Goal: Task Accomplishment & Management: Use online tool/utility

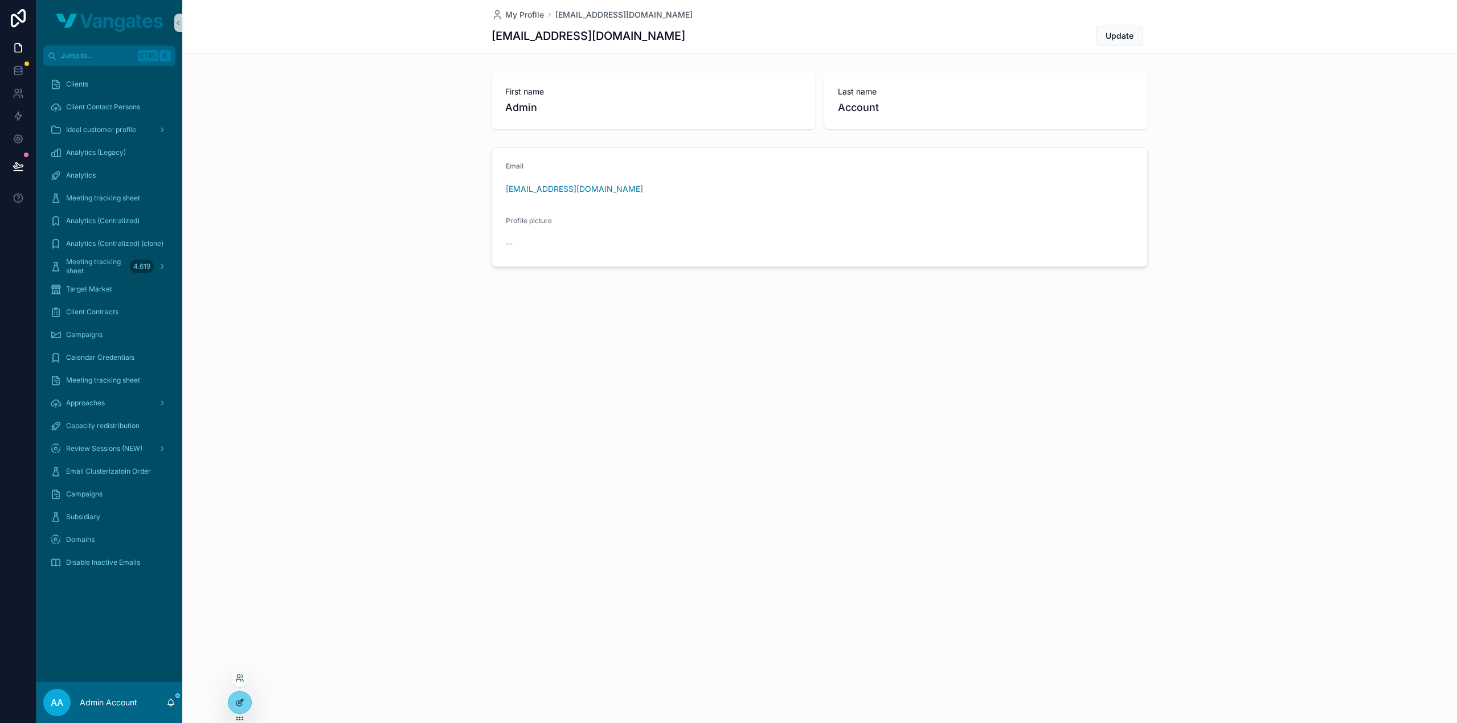
click at [237, 701] on icon at bounding box center [238, 703] width 5 height 5
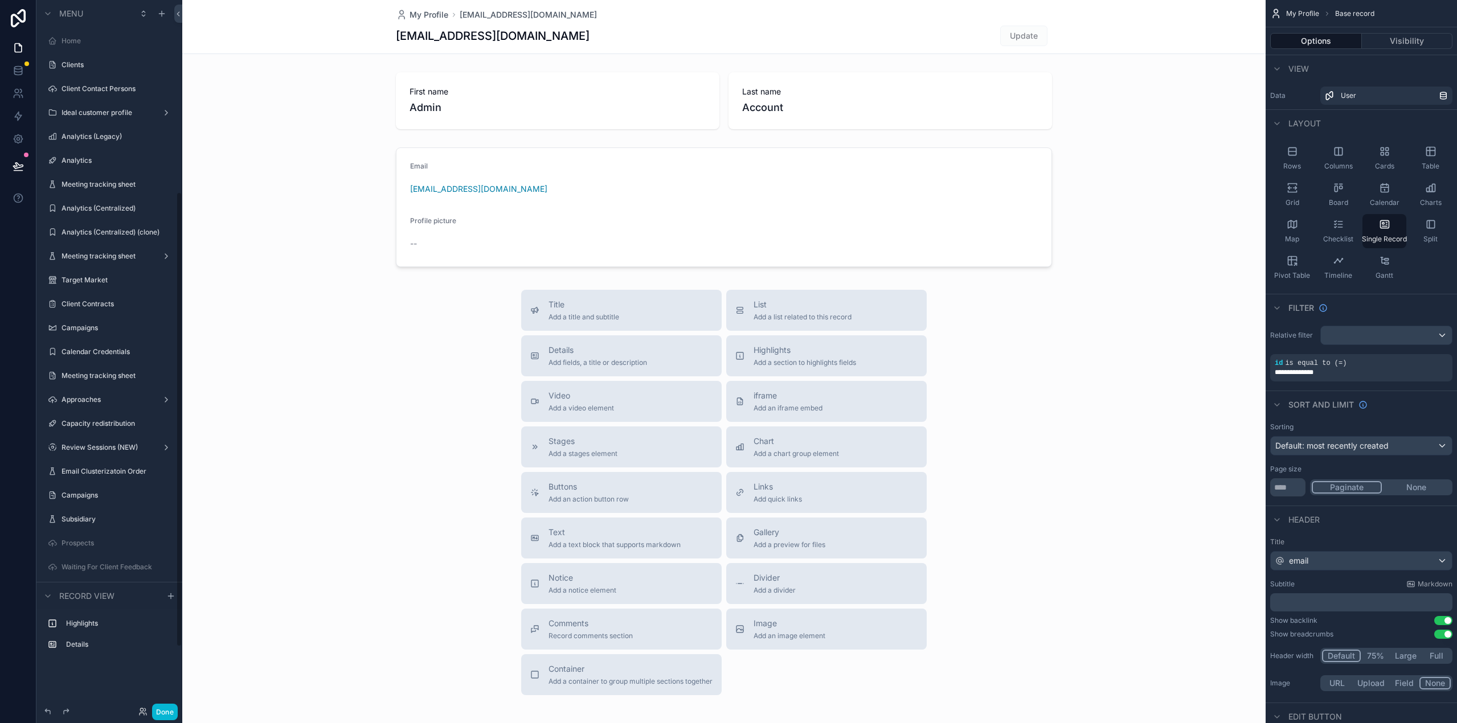
scroll to position [299, 0]
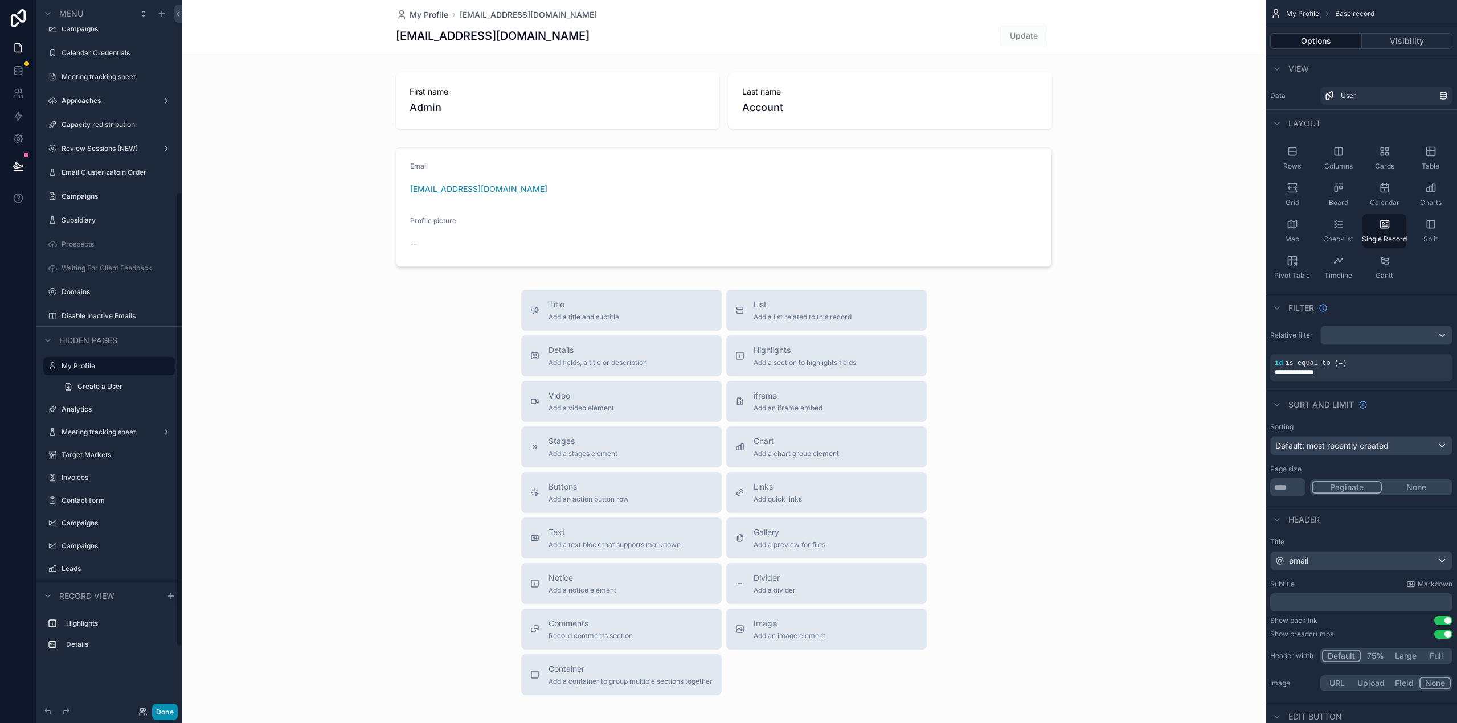
click at [169, 716] on button "Done" at bounding box center [165, 712] width 26 height 17
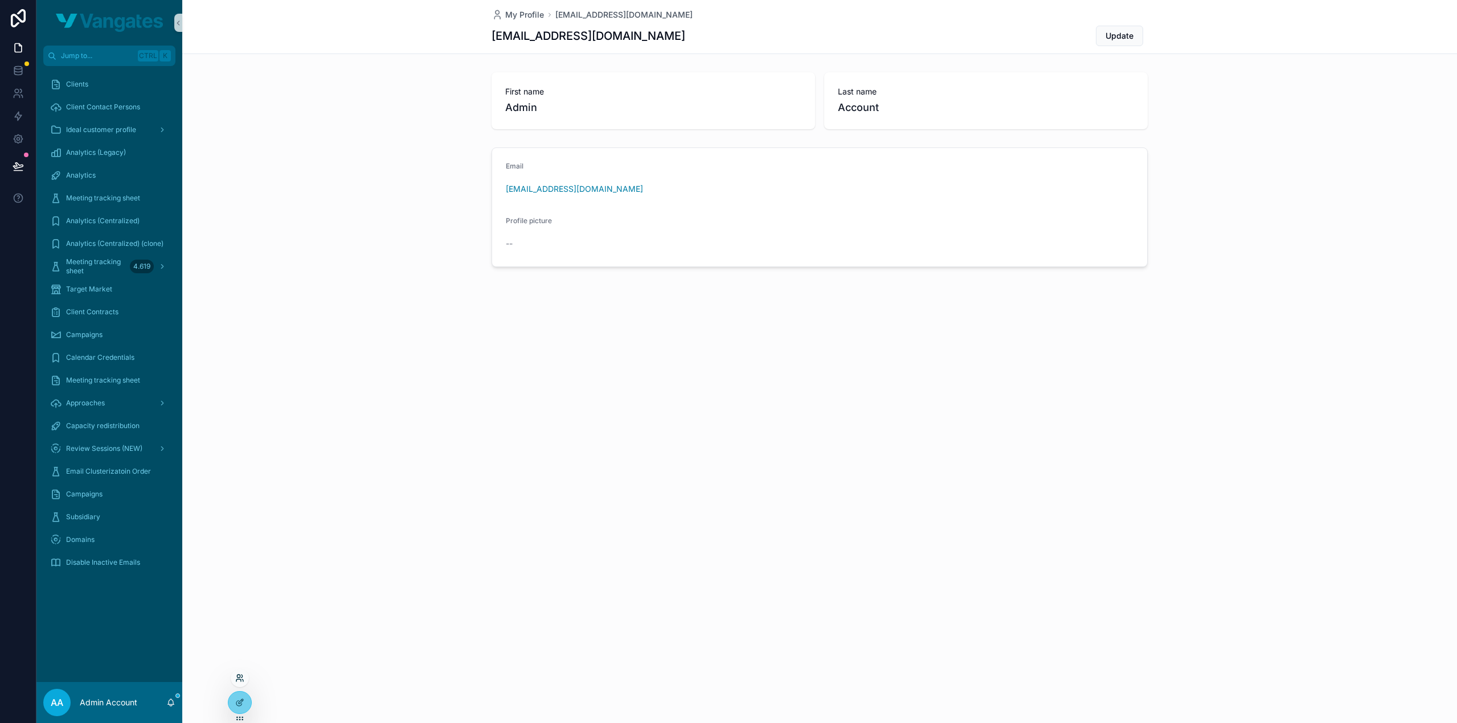
click at [241, 678] on icon at bounding box center [241, 676] width 1 height 3
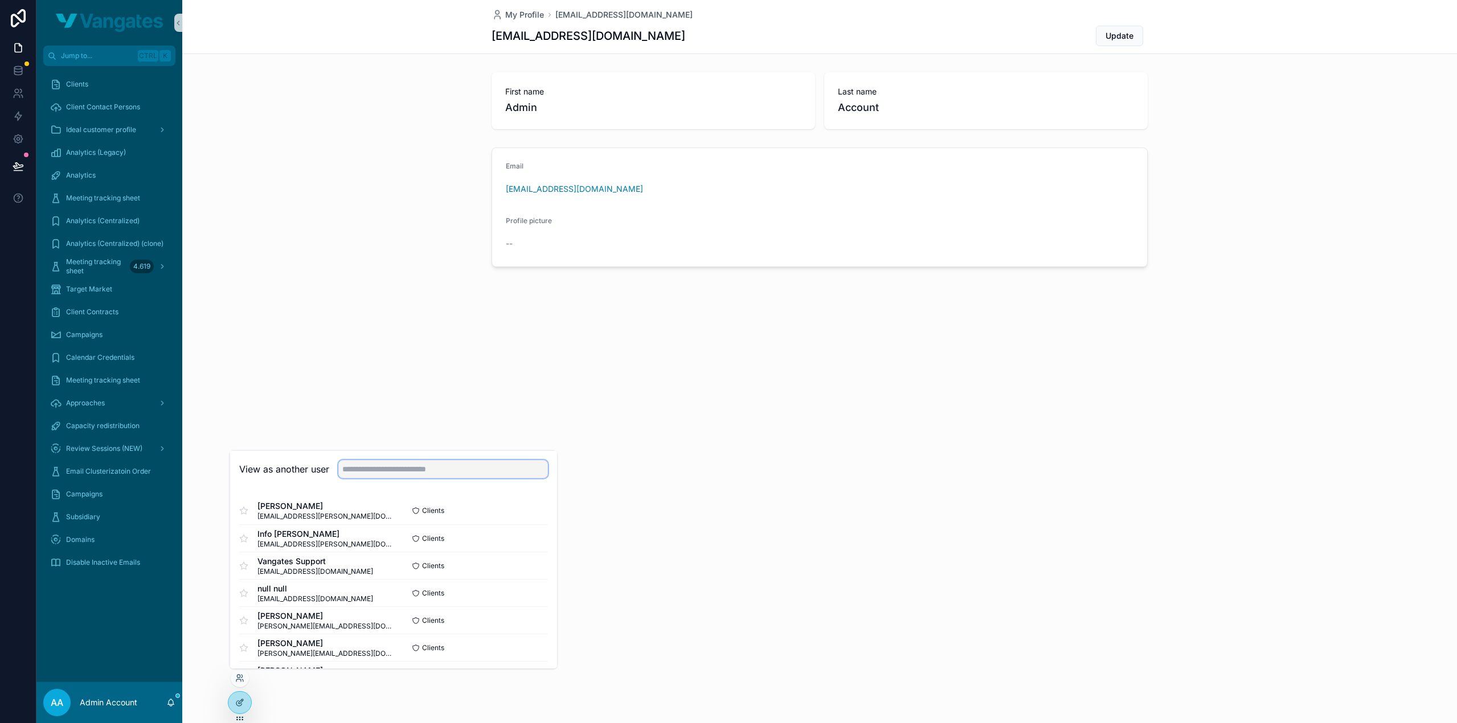
click at [388, 471] on input "text" at bounding box center [443, 469] width 210 height 18
type input "*****"
click at [527, 535] on button "Select" at bounding box center [533, 538] width 30 height 17
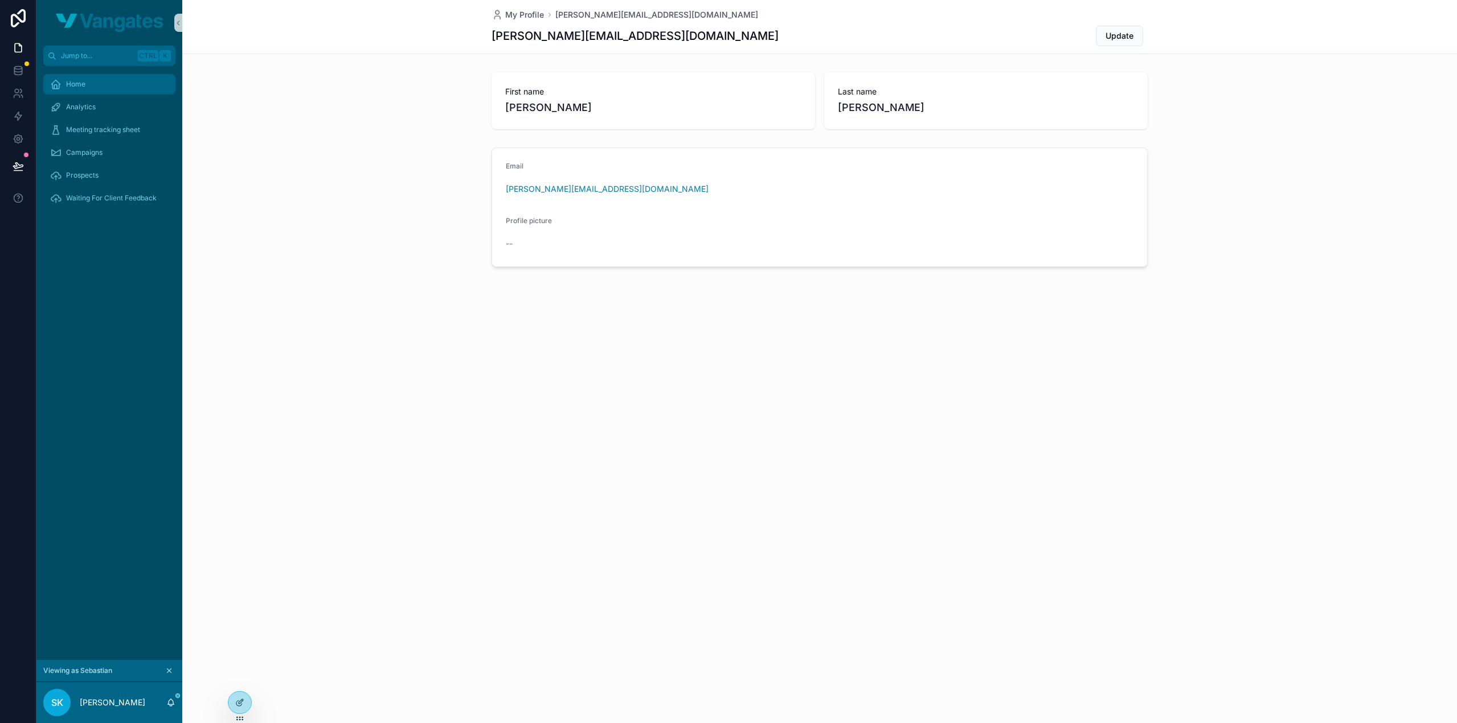
click at [124, 86] on div "Home" at bounding box center [109, 84] width 118 height 18
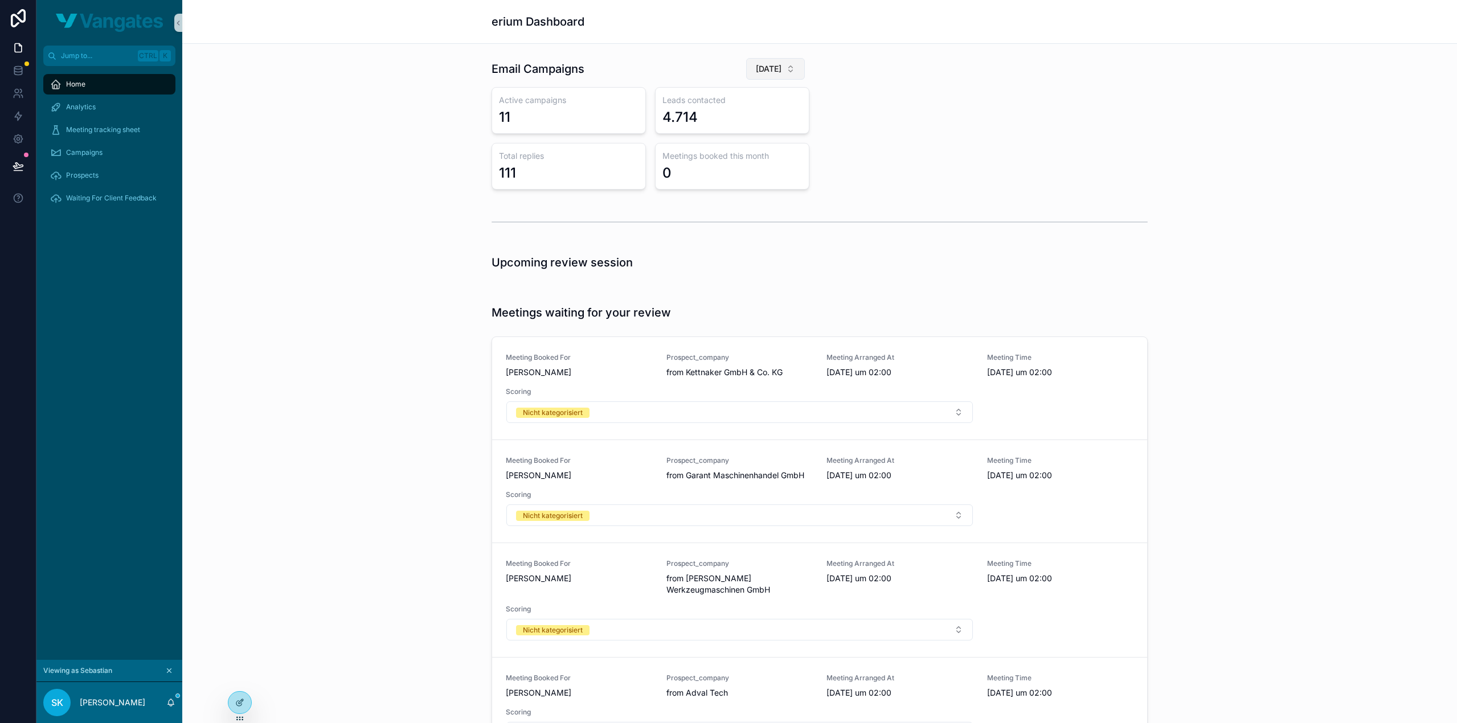
click at [762, 75] on button "[DATE]" at bounding box center [775, 69] width 59 height 22
click at [728, 132] on span "[DATE]" at bounding box center [714, 132] width 26 height 11
click at [1245, 236] on div "scrollable content" at bounding box center [819, 222] width 1256 height 38
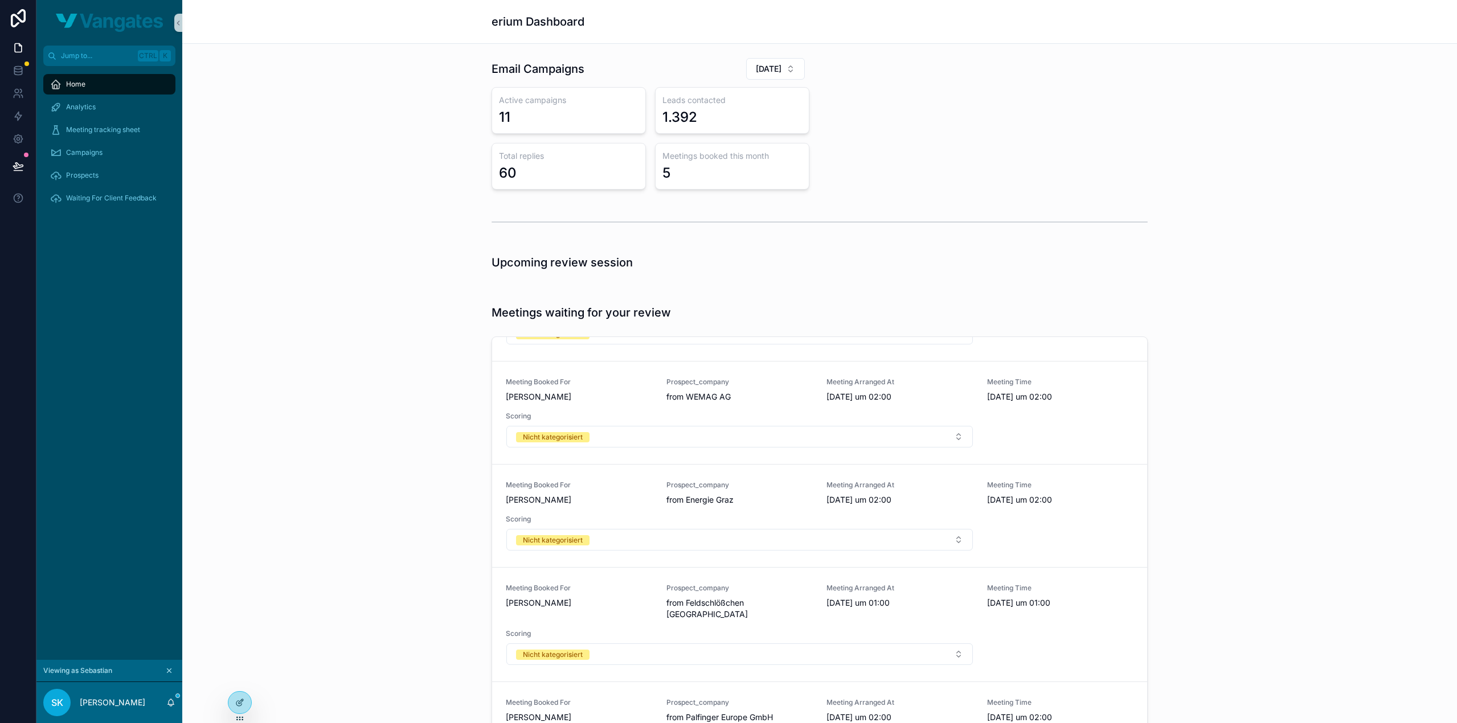
scroll to position [476, 0]
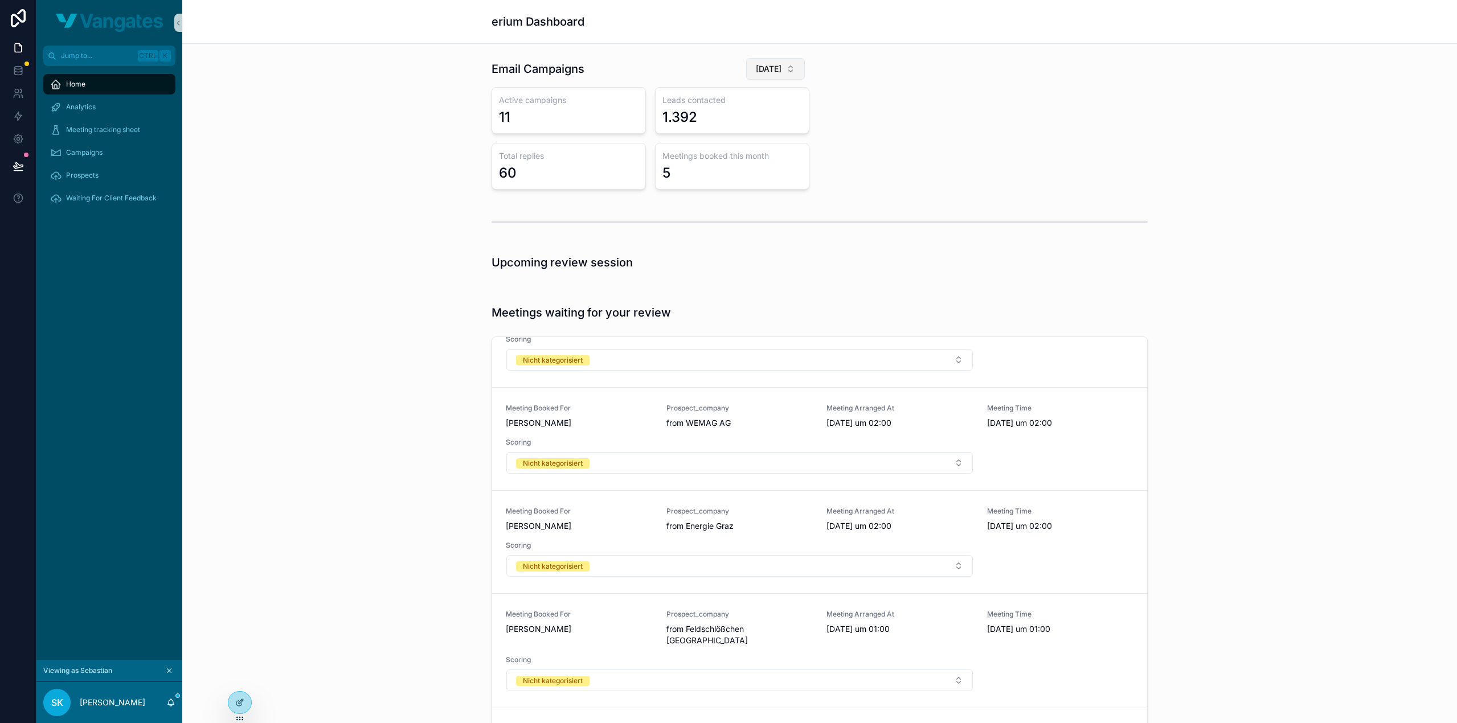
click at [780, 71] on button "[DATE]" at bounding box center [775, 69] width 59 height 22
click at [747, 146] on div "[DATE]" at bounding box center [752, 151] width 137 height 18
click at [781, 72] on button "[DATE]" at bounding box center [775, 69] width 59 height 22
click at [770, 167] on div "[DATE]" at bounding box center [759, 169] width 137 height 18
click at [761, 66] on span "[DATE]" at bounding box center [769, 68] width 26 height 11
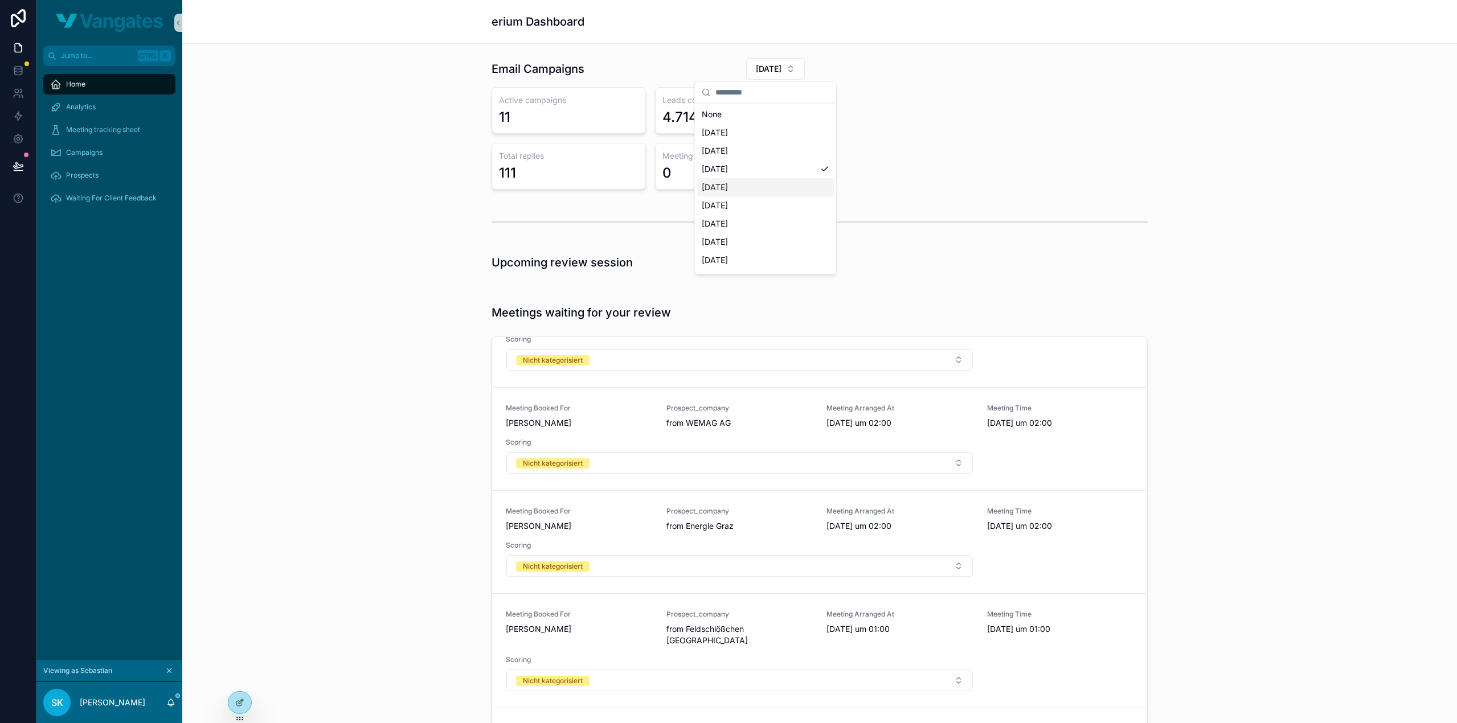
click at [757, 184] on div "[DATE]" at bounding box center [765, 187] width 137 height 18
click at [775, 73] on span "[DATE]" at bounding box center [769, 68] width 26 height 11
click at [760, 205] on div "[DATE]" at bounding box center [763, 205] width 137 height 18
click at [768, 65] on span "[DATE]" at bounding box center [769, 68] width 26 height 11
click at [765, 128] on div "[DATE]" at bounding box center [764, 133] width 137 height 18
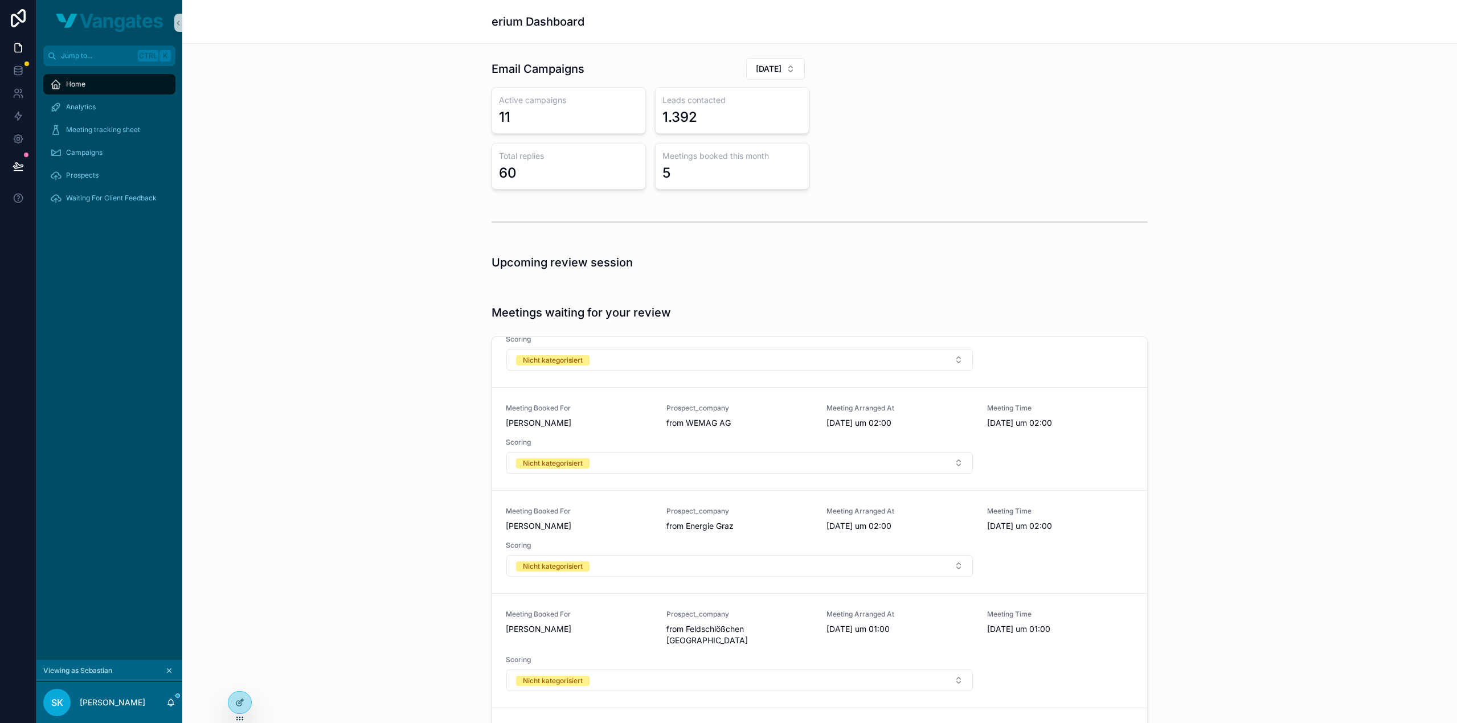
click at [1167, 127] on div "Email Campaigns [DATE] Active campaigns 11 Leads contacted 1.392 Total replies …" at bounding box center [819, 123] width 1256 height 141
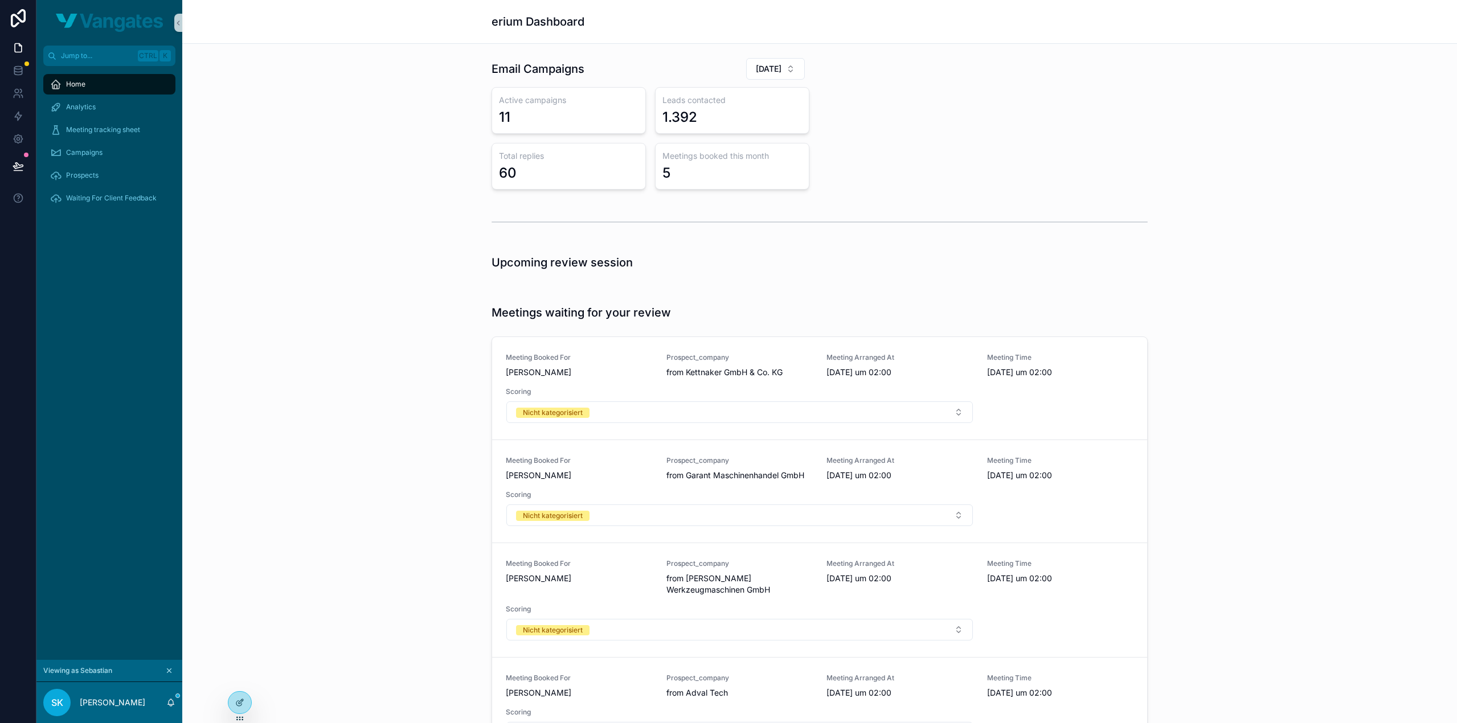
click at [352, 286] on div "Upcoming review session" at bounding box center [819, 270] width 1256 height 41
click at [121, 137] on div "Meeting tracking sheet" at bounding box center [109, 130] width 118 height 18
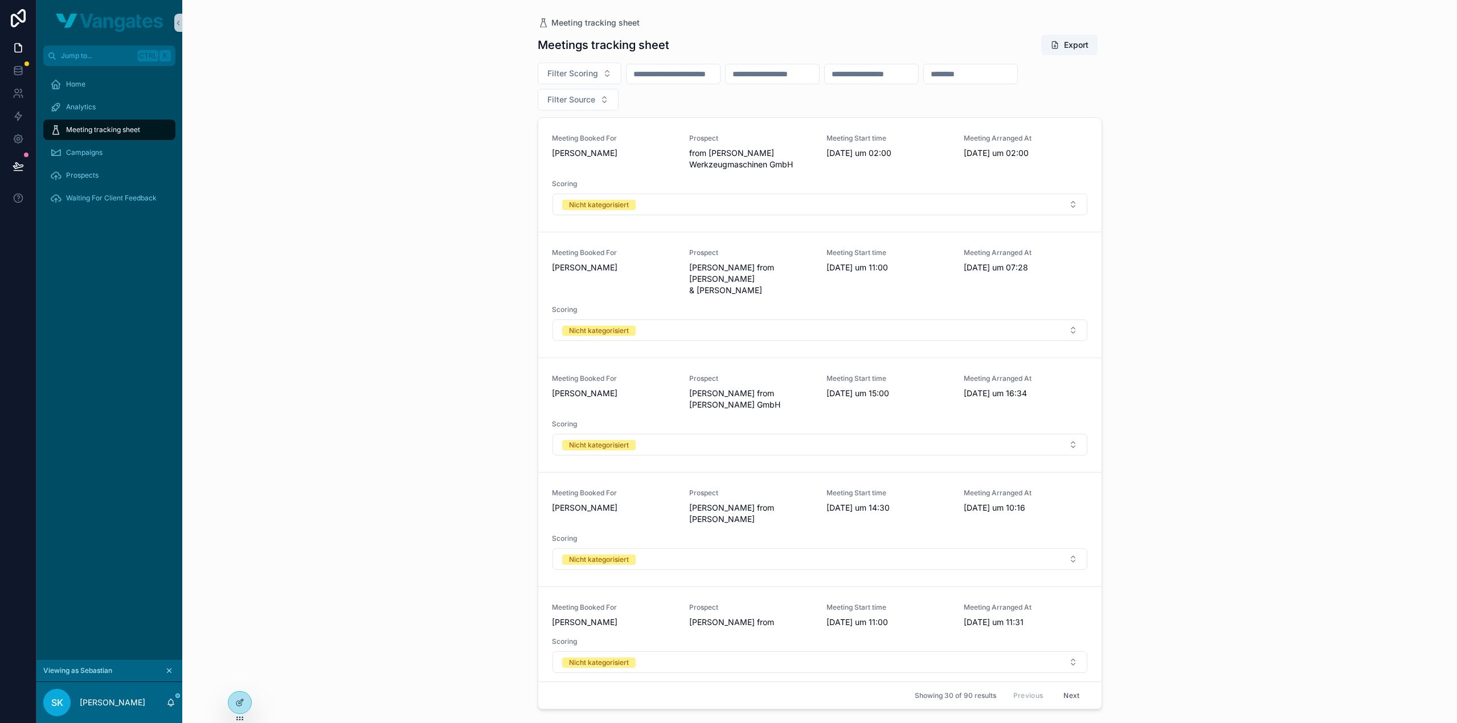
click at [689, 74] on input "scrollable content" at bounding box center [672, 74] width 93 height 16
click at [623, 167] on button "1" at bounding box center [623, 168] width 20 height 20
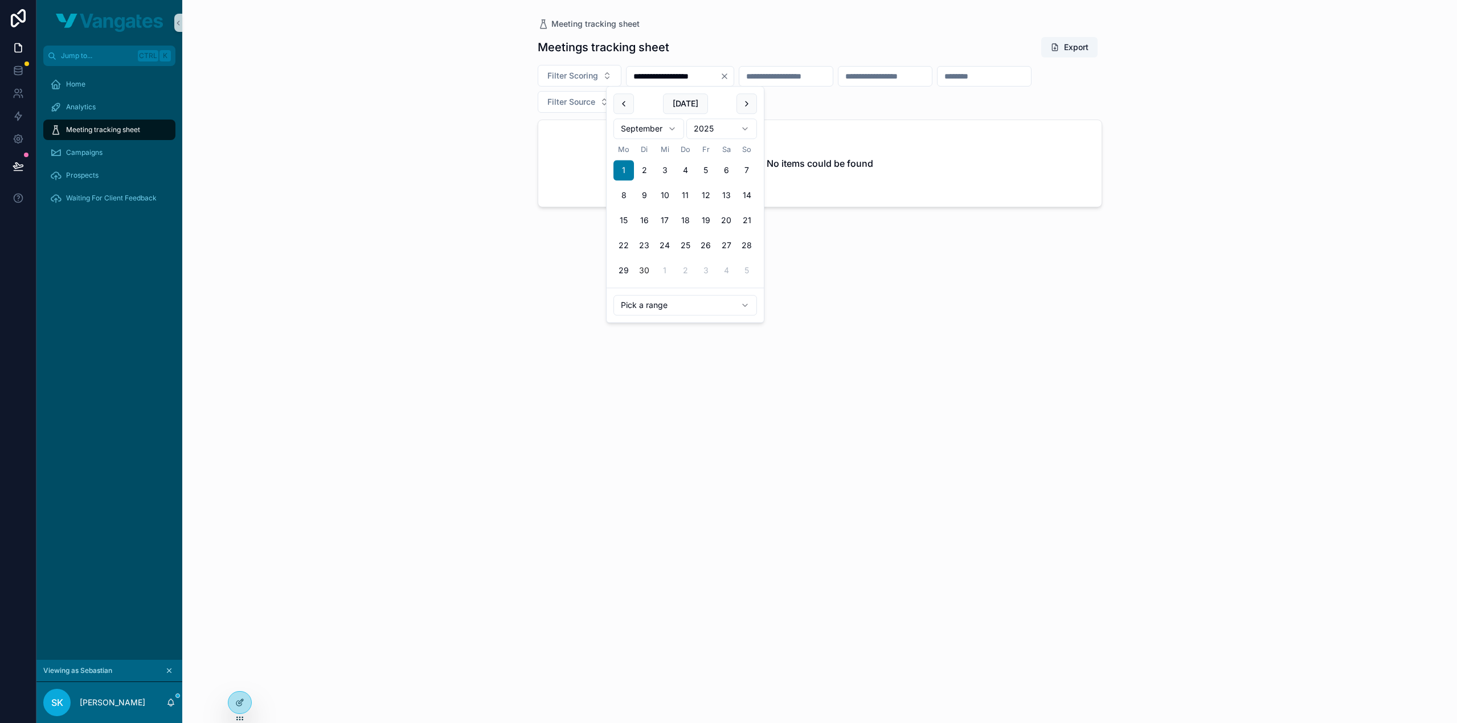
click at [640, 270] on button "30" at bounding box center [644, 271] width 20 height 20
type input "**********"
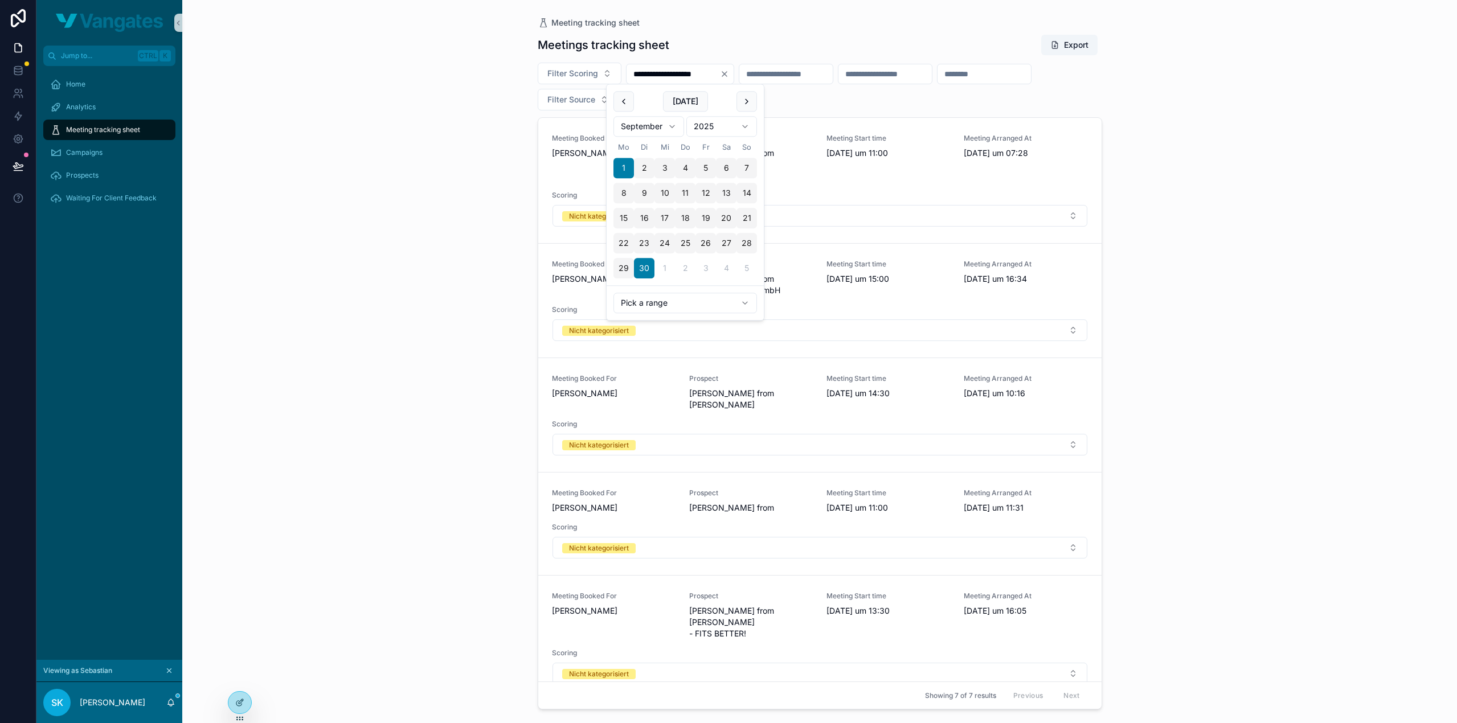
click at [415, 243] on div "**********" at bounding box center [819, 361] width 1274 height 723
